Goal: Transaction & Acquisition: Download file/media

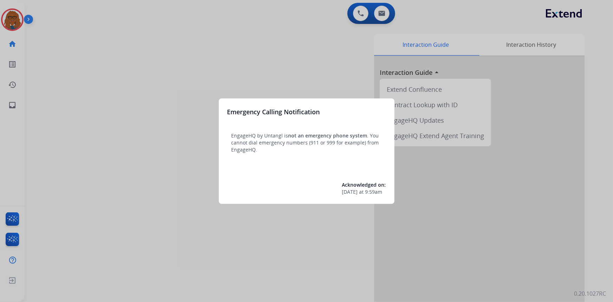
click at [303, 66] on div at bounding box center [306, 151] width 613 height 302
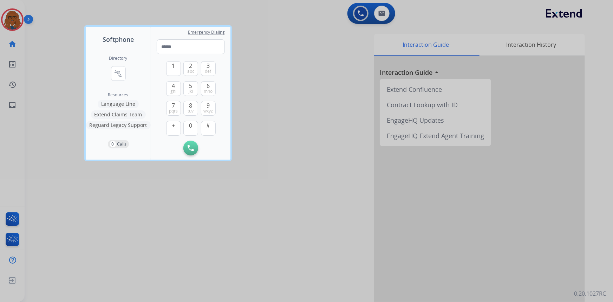
click at [283, 71] on div at bounding box center [306, 151] width 613 height 302
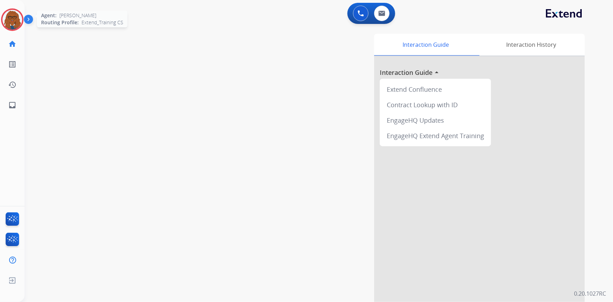
drag, startPoint x: 11, startPoint y: 18, endPoint x: 18, endPoint y: 19, distance: 6.4
click at [12, 18] on img at bounding box center [12, 20] width 20 height 20
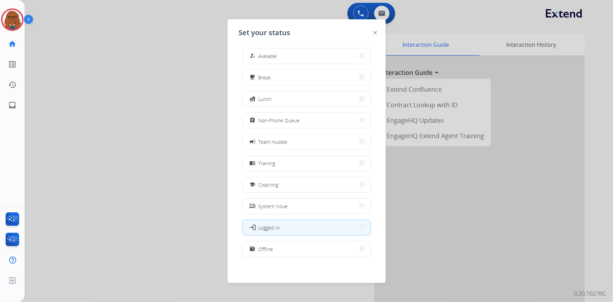
scroll to position [2, 0]
click at [328, 120] on button "assignment Non-Phone Queue" at bounding box center [307, 120] width 128 height 15
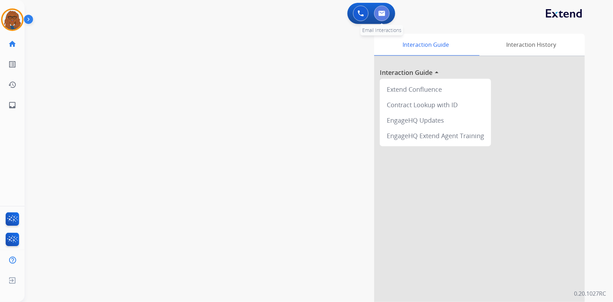
click at [384, 15] on img at bounding box center [382, 14] width 7 height 6
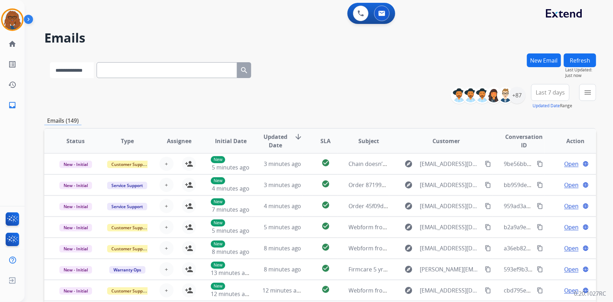
click at [92, 72] on select "**********" at bounding box center [72, 70] width 44 height 16
select select "**********"
click at [50, 62] on select "**********" at bounding box center [72, 70] width 44 height 16
paste input "**********"
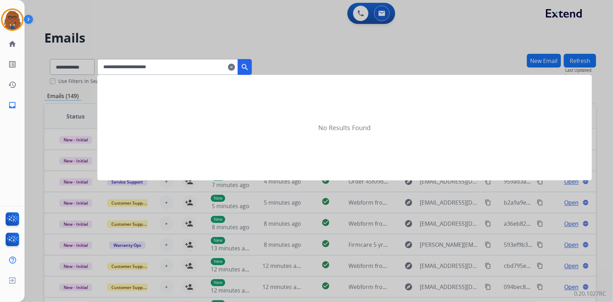
type input "**********"
click at [249, 67] on mat-icon "search" at bounding box center [245, 67] width 8 height 8
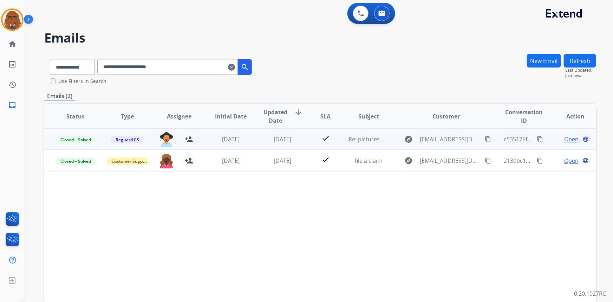
click at [566, 140] on span "Open" at bounding box center [572, 139] width 14 height 8
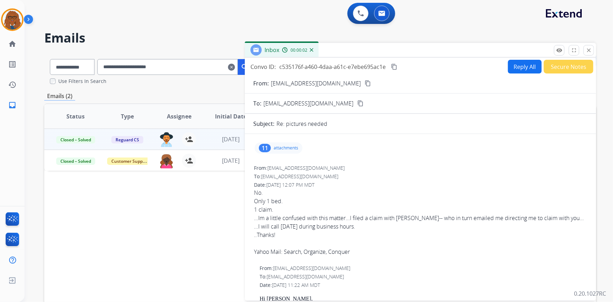
click at [288, 150] on p "attachments" at bounding box center [286, 148] width 25 height 6
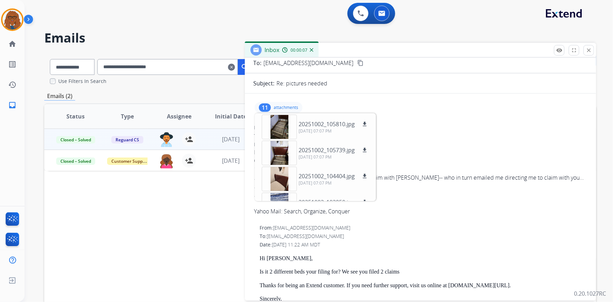
scroll to position [64, 0]
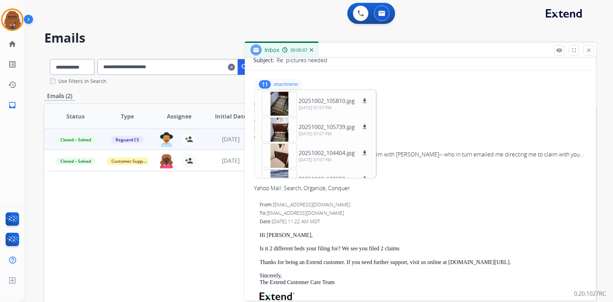
click at [281, 76] on div "11 attachments 20251002_105810.jpg download [DATE] 07:07 PM 20251002_105739.jpg…" at bounding box center [420, 84] width 335 height 17
click at [281, 83] on p "attachments" at bounding box center [286, 85] width 25 height 6
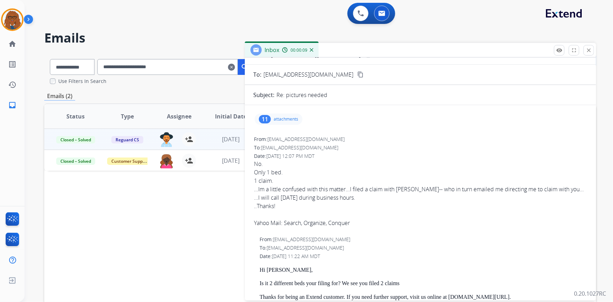
scroll to position [0, 0]
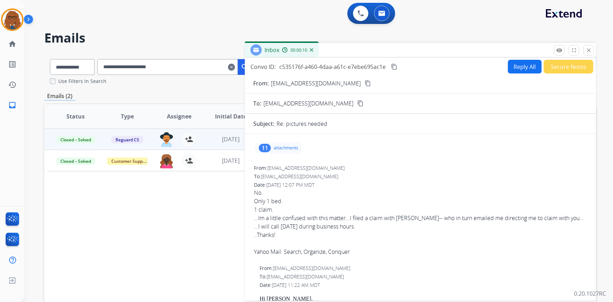
click at [278, 151] on div "11 attachments" at bounding box center [279, 147] width 48 height 11
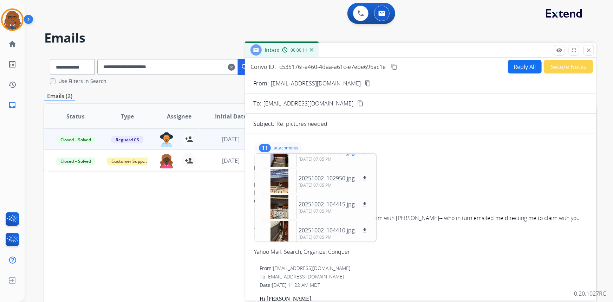
scroll to position [200, 0]
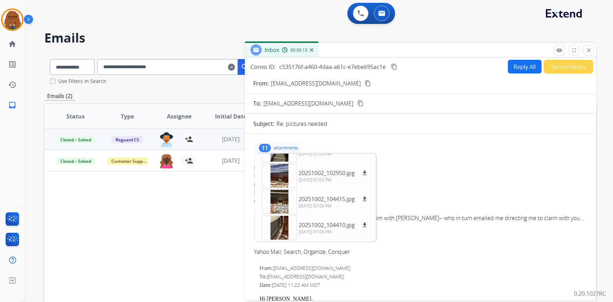
click at [204, 210] on div "Status Type Assignee Initial Date Updated Date arrow_downward SLA Subject Custo…" at bounding box center [320, 221] width 552 height 236
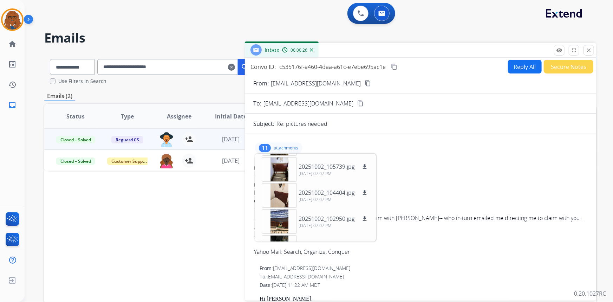
scroll to position [0, 0]
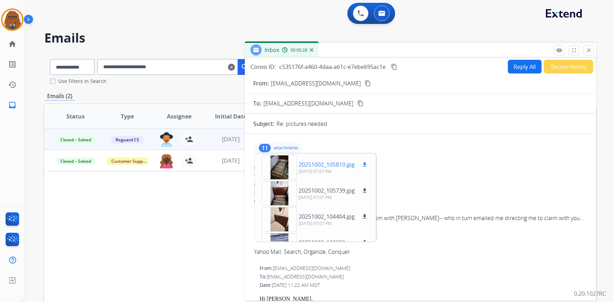
click at [284, 166] on div at bounding box center [279, 167] width 35 height 25
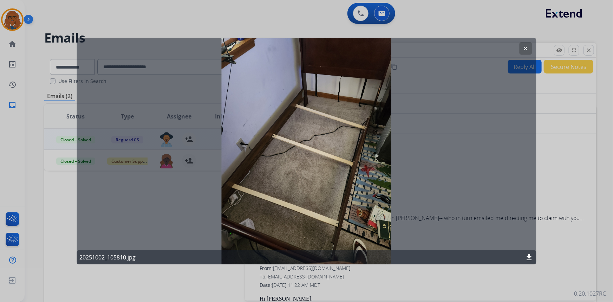
drag, startPoint x: 529, startPoint y: 256, endPoint x: 532, endPoint y: 253, distance: 4.2
click at [532, 253] on mat-icon "download" at bounding box center [530, 257] width 8 height 8
click at [526, 44] on button "clear" at bounding box center [526, 48] width 13 height 13
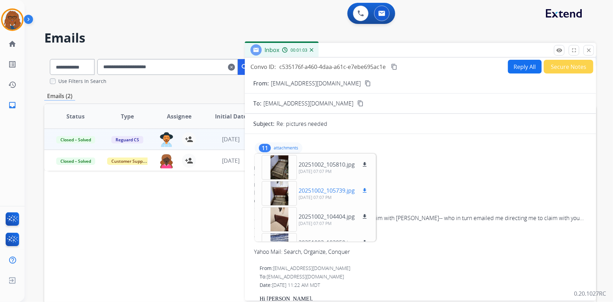
click at [366, 190] on mat-icon "download" at bounding box center [365, 190] width 6 height 6
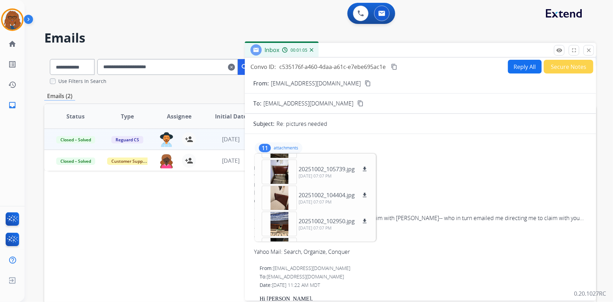
scroll to position [32, 0]
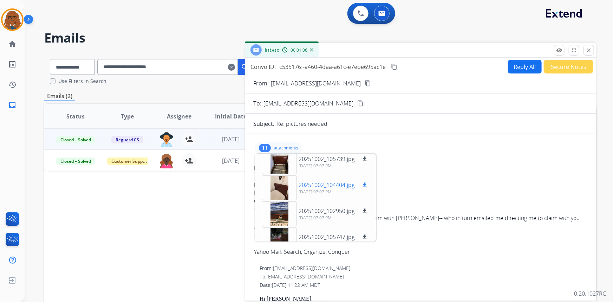
click at [364, 183] on mat-icon "download" at bounding box center [365, 185] width 6 height 6
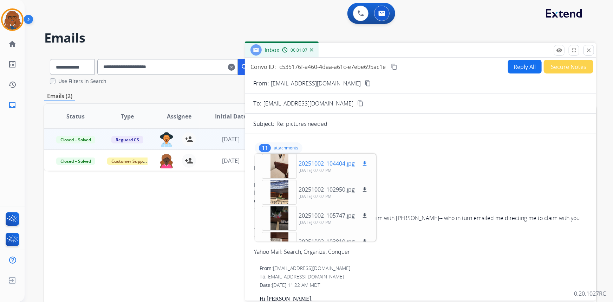
scroll to position [64, 0]
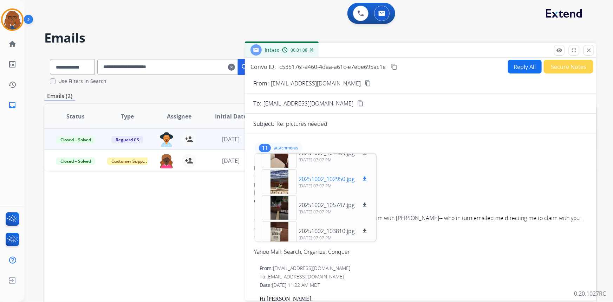
click at [366, 177] on mat-icon "download" at bounding box center [365, 179] width 6 height 6
click at [446, 18] on div "0 Voice Interactions 0 Email Interactions" at bounding box center [315, 14] width 564 height 23
click at [365, 205] on mat-icon "download" at bounding box center [365, 205] width 6 height 6
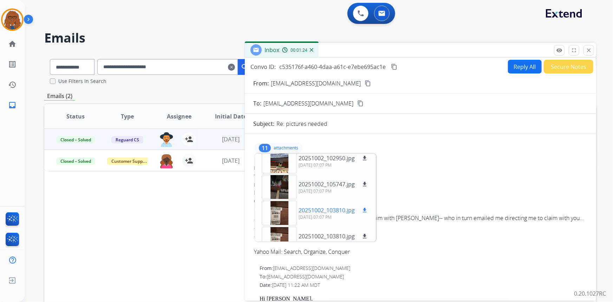
scroll to position [96, 0]
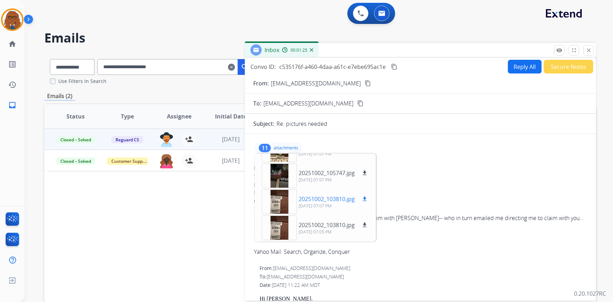
click at [366, 197] on mat-icon "download" at bounding box center [365, 199] width 6 height 6
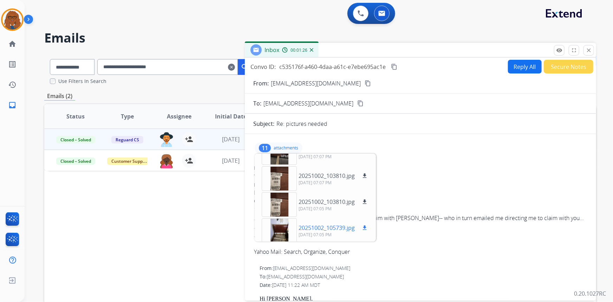
scroll to position [160, 0]
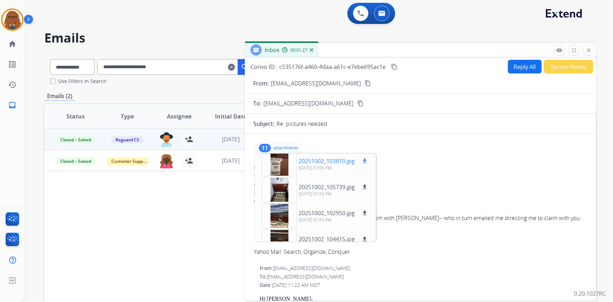
click at [363, 161] on mat-icon "download" at bounding box center [365, 161] width 6 height 6
click at [366, 186] on mat-icon "download" at bounding box center [365, 187] width 6 height 6
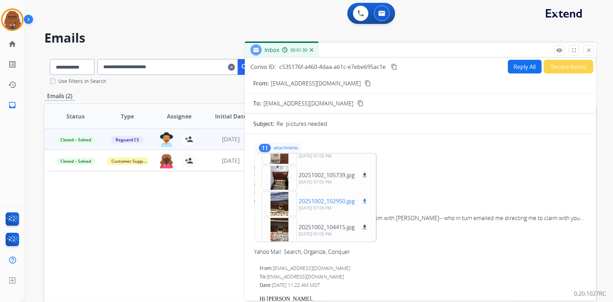
scroll to position [192, 0]
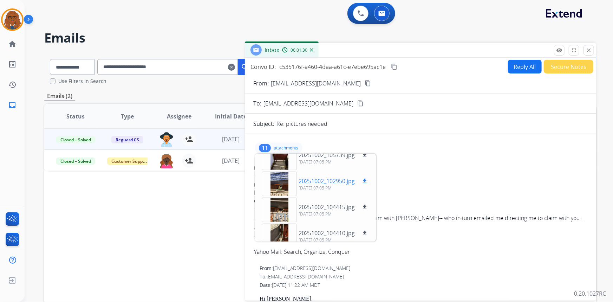
click at [365, 182] on mat-icon "download" at bounding box center [365, 181] width 6 height 6
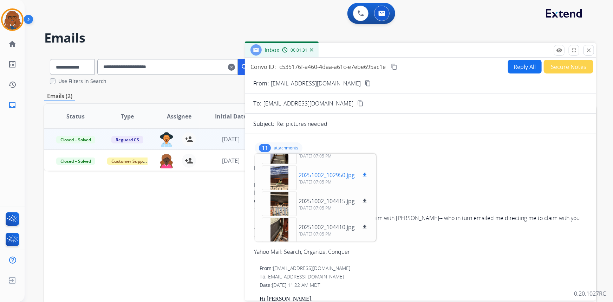
scroll to position [200, 0]
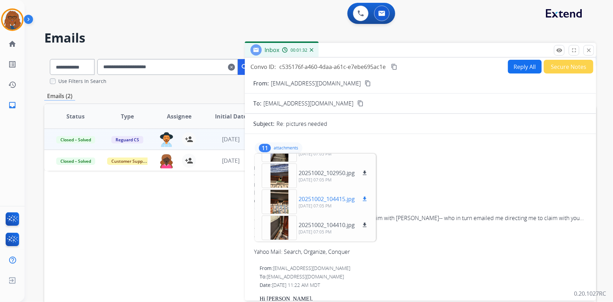
click at [366, 198] on mat-icon "download" at bounding box center [365, 199] width 6 height 6
click at [366, 225] on mat-icon "download" at bounding box center [365, 225] width 6 height 6
click at [589, 51] on mat-icon "close" at bounding box center [589, 50] width 6 height 6
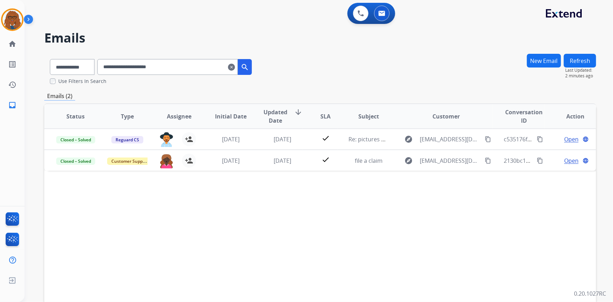
click at [388, 259] on div "Status Type Assignee Initial Date Updated Date arrow_downward SLA Subject Custo…" at bounding box center [320, 221] width 552 height 236
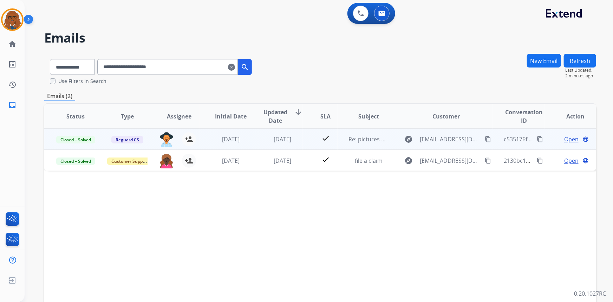
click at [571, 141] on span "Open" at bounding box center [572, 139] width 14 height 8
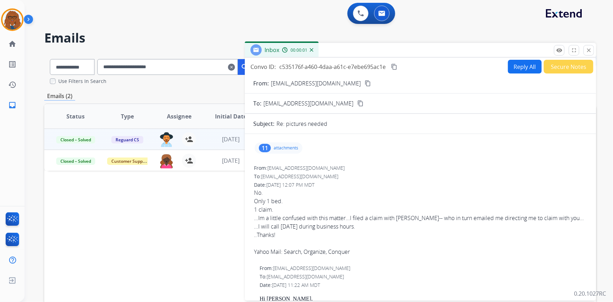
click at [285, 150] on p "attachments" at bounding box center [286, 148] width 25 height 6
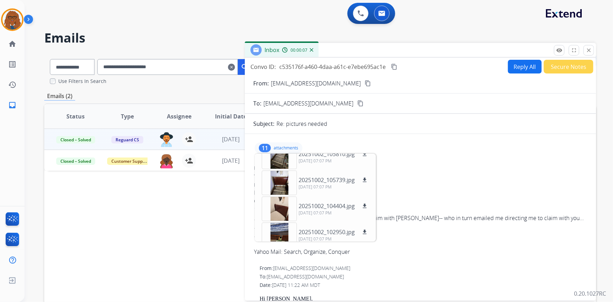
scroll to position [0, 0]
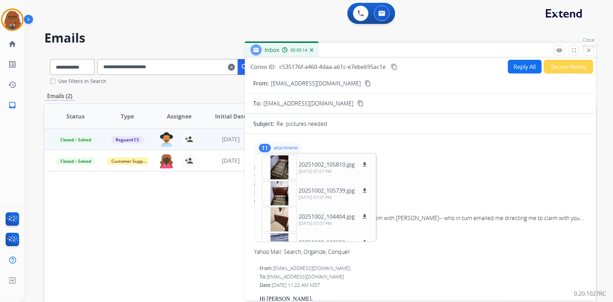
click at [591, 50] on mat-icon "close" at bounding box center [589, 50] width 6 height 6
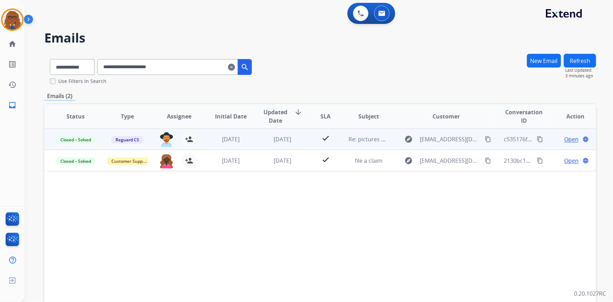
click at [566, 137] on span "Open" at bounding box center [572, 139] width 14 height 8
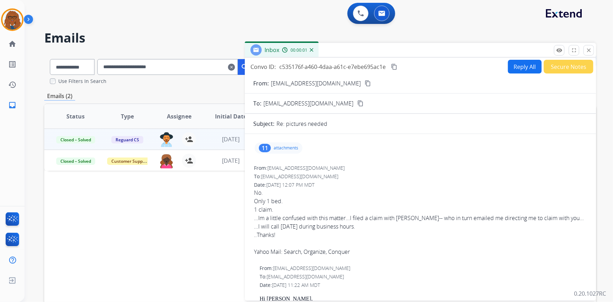
click at [281, 148] on p "attachments" at bounding box center [286, 148] width 25 height 6
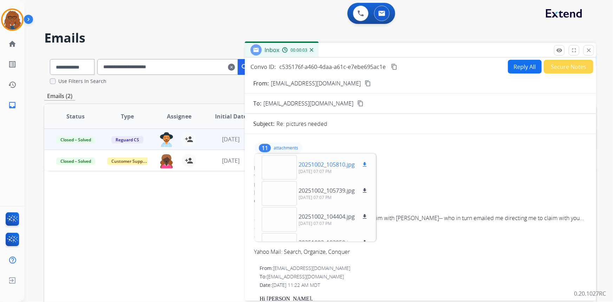
scroll to position [32, 0]
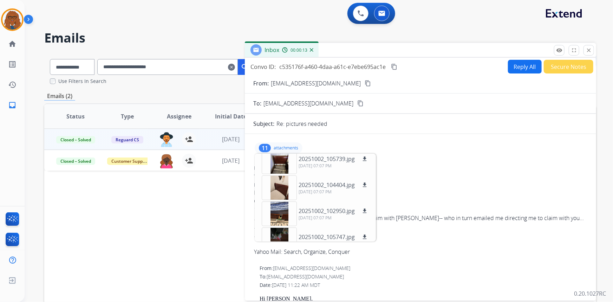
click at [456, 81] on div "From: [EMAIL_ADDRESS][DOMAIN_NAME] content_copy" at bounding box center [421, 83] width 352 height 8
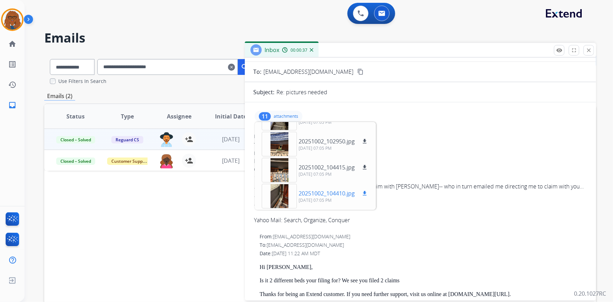
click at [276, 200] on div at bounding box center [279, 196] width 35 height 25
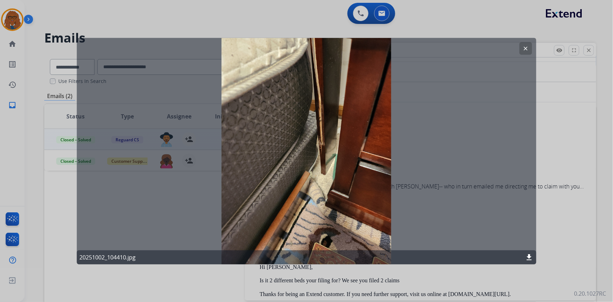
click at [437, 82] on div "clear 20251002_104410.jpg download" at bounding box center [307, 151] width 460 height 226
click at [525, 49] on mat-icon "clear" at bounding box center [526, 48] width 6 height 6
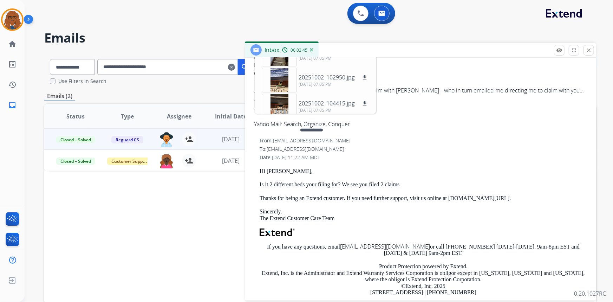
scroll to position [0, 0]
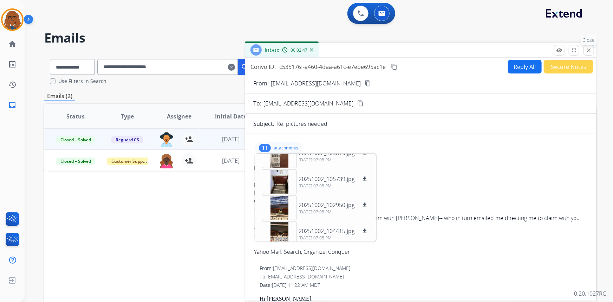
click at [588, 51] on mat-icon "close" at bounding box center [589, 50] width 6 height 6
